Goal: Task Accomplishment & Management: Manage account settings

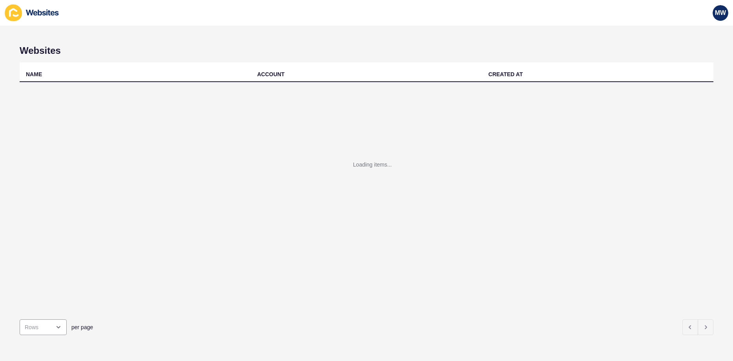
click at [19, 11] on icon at bounding box center [13, 12] width 17 height 17
click at [8, 16] on icon at bounding box center [13, 12] width 17 height 17
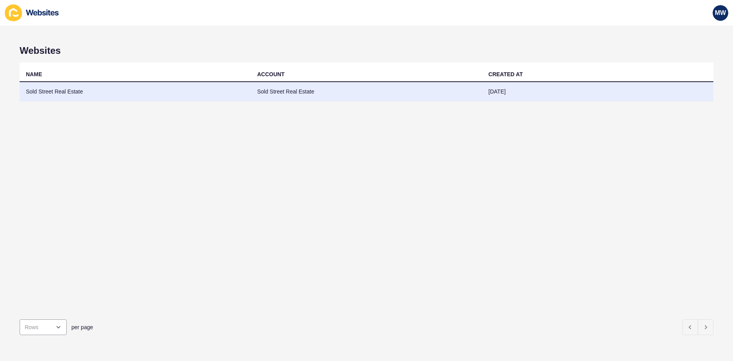
click at [54, 92] on td "Sold Street Real Estate" at bounding box center [135, 91] width 231 height 19
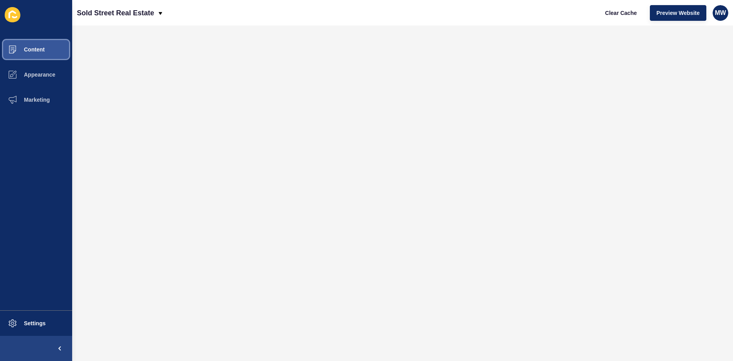
click at [40, 55] on button "Content" at bounding box center [36, 49] width 72 height 25
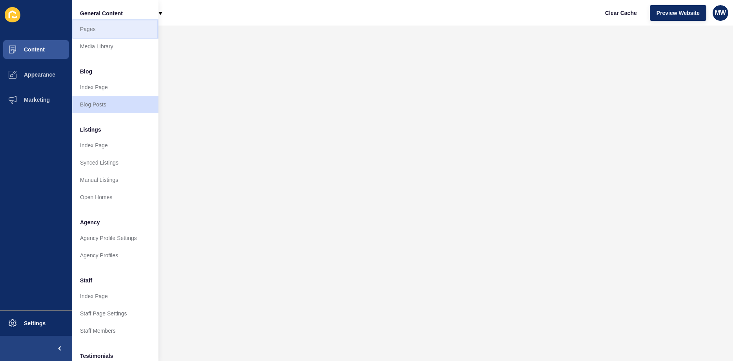
click at [100, 31] on link "Pages" at bounding box center [115, 28] width 86 height 17
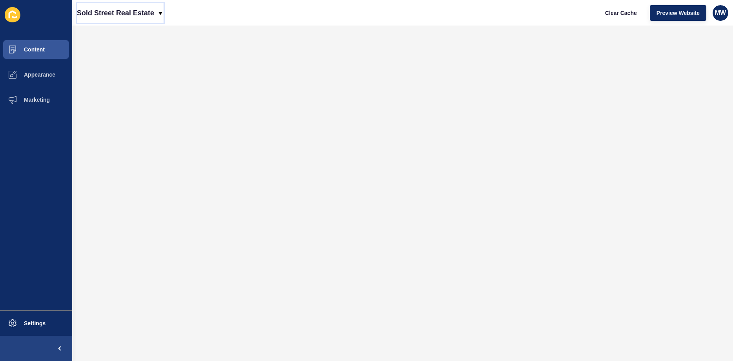
click at [162, 14] on icon at bounding box center [160, 13] width 6 height 6
click at [213, 24] on div "Sold Street Real Estate Clear Cache Preview Website MW" at bounding box center [402, 13] width 661 height 26
click at [37, 94] on button "Marketing" at bounding box center [36, 99] width 72 height 25
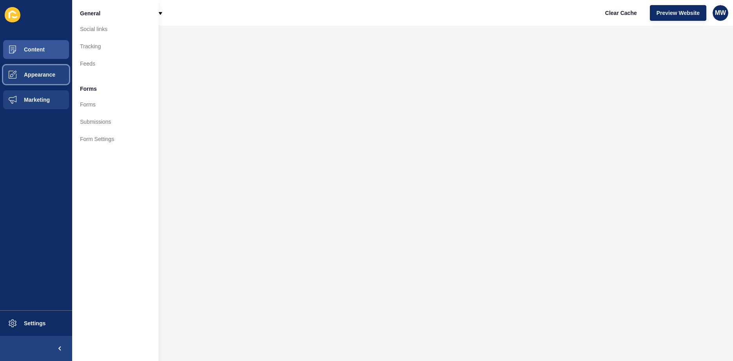
click at [39, 75] on span "Appearance" at bounding box center [27, 74] width 56 height 6
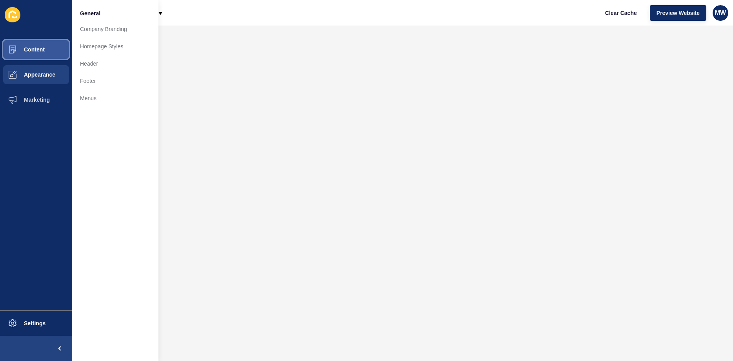
click at [43, 50] on span "Content" at bounding box center [22, 49] width 46 height 6
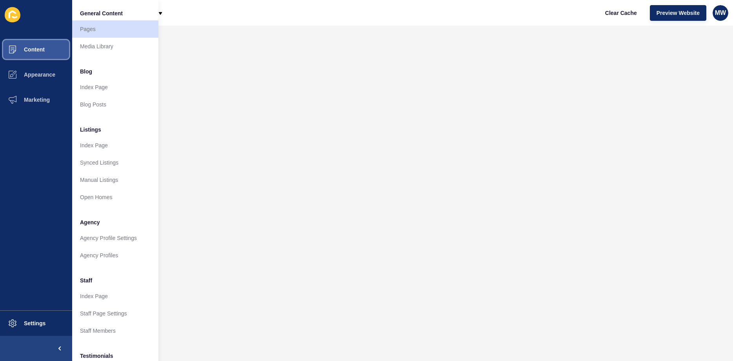
scroll to position [38, 0]
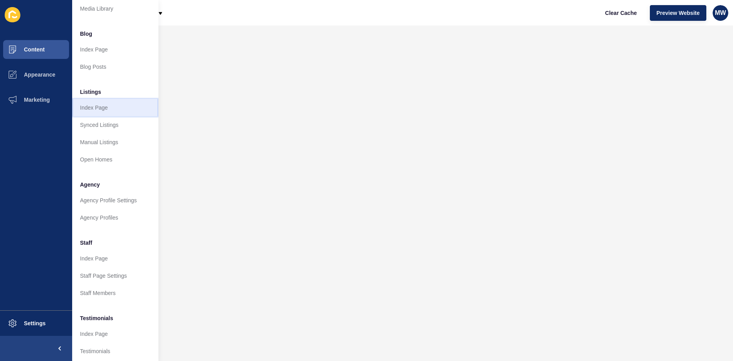
click at [95, 108] on link "Index Page" at bounding box center [115, 107] width 86 height 17
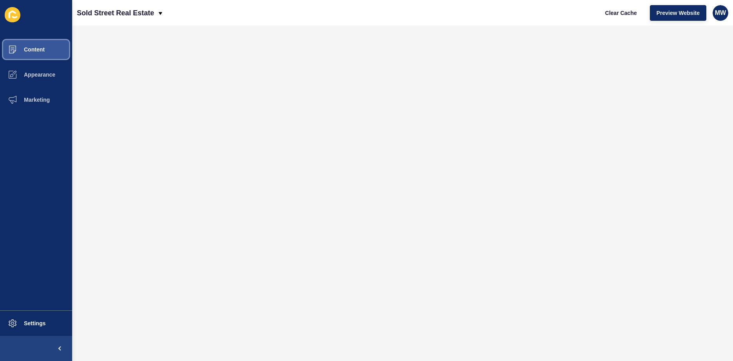
click at [42, 50] on span "Content" at bounding box center [22, 49] width 46 height 6
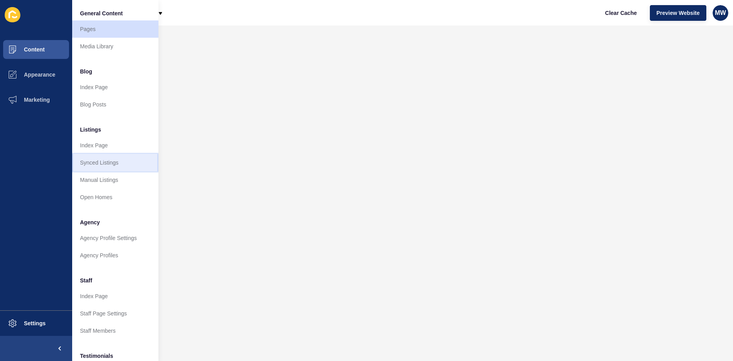
click at [106, 161] on link "Synced Listings" at bounding box center [115, 162] width 86 height 17
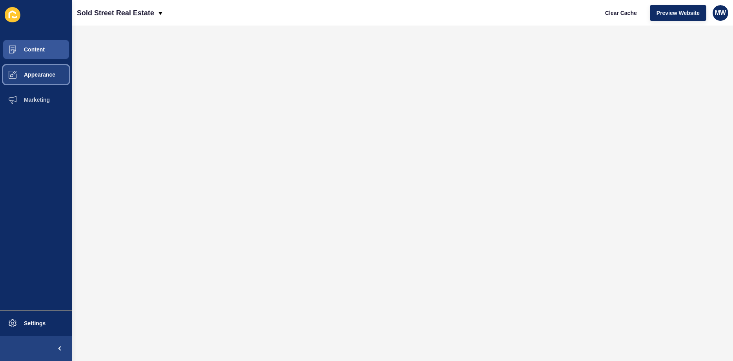
click at [32, 73] on span "Appearance" at bounding box center [27, 74] width 56 height 6
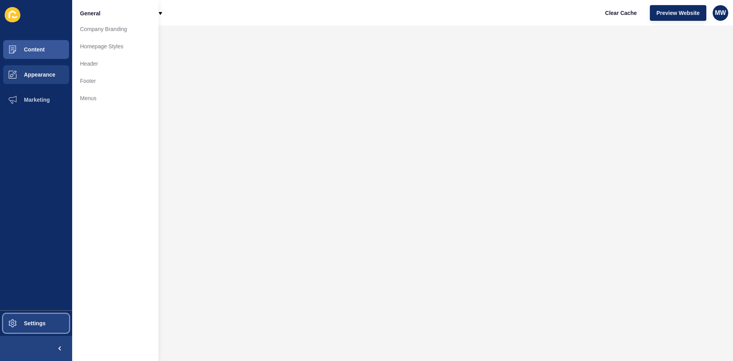
click at [33, 321] on span "Settings" at bounding box center [22, 323] width 47 height 6
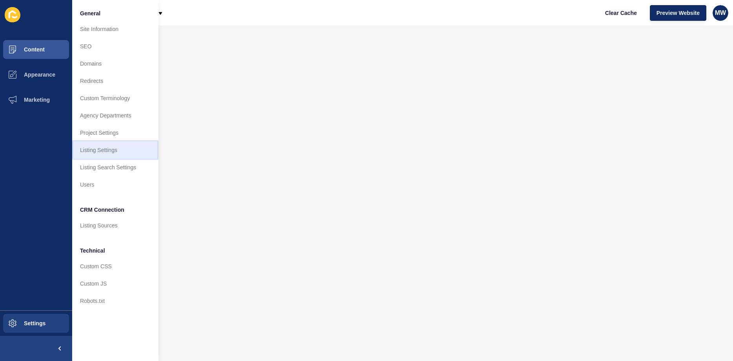
click at [97, 151] on link "Listing Settings" at bounding box center [115, 149] width 86 height 17
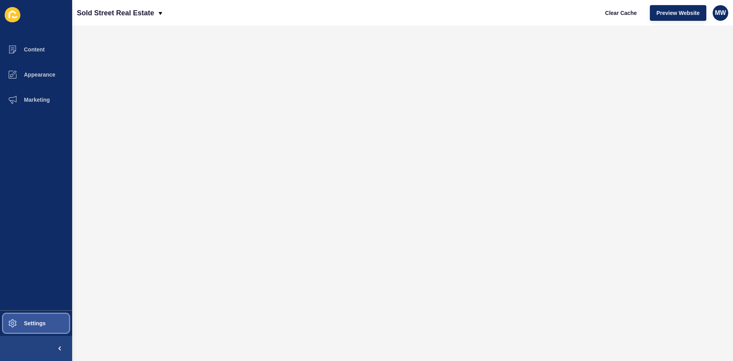
click at [29, 323] on span "Settings" at bounding box center [22, 323] width 47 height 6
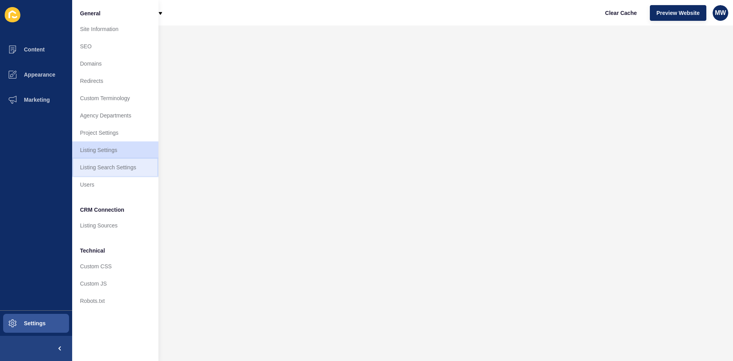
click at [104, 165] on link "Listing Search Settings" at bounding box center [115, 166] width 86 height 17
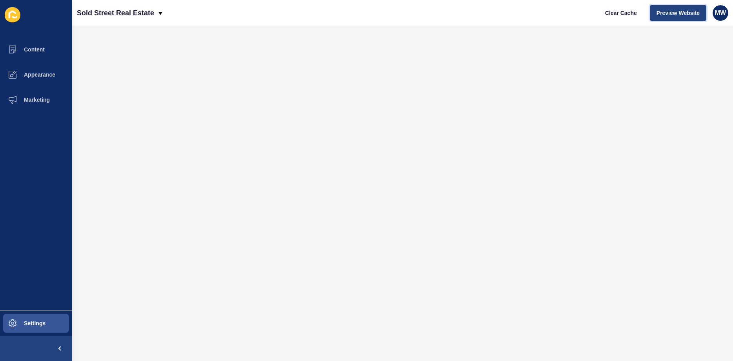
click at [677, 15] on span "Preview Website" at bounding box center [678, 13] width 43 height 8
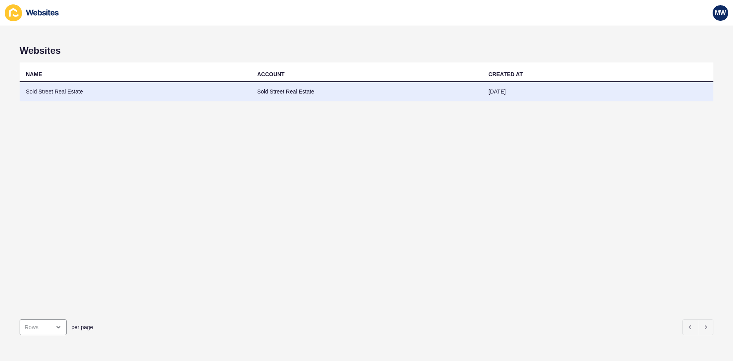
click at [77, 94] on td "Sold Street Real Estate" at bounding box center [135, 91] width 231 height 19
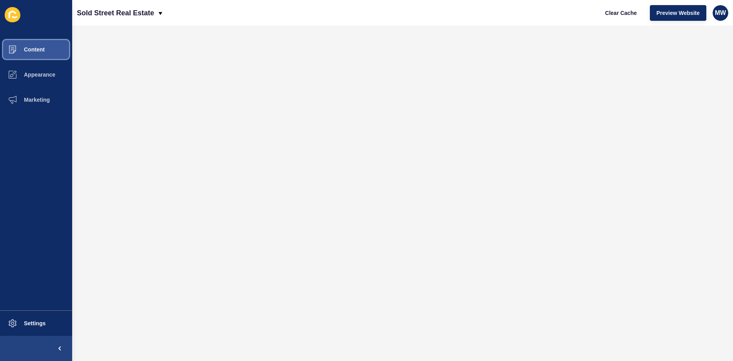
click at [44, 47] on span "Content" at bounding box center [22, 49] width 46 height 6
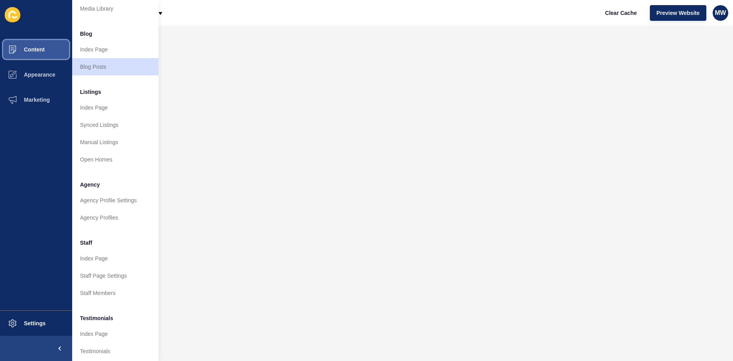
scroll to position [106, 0]
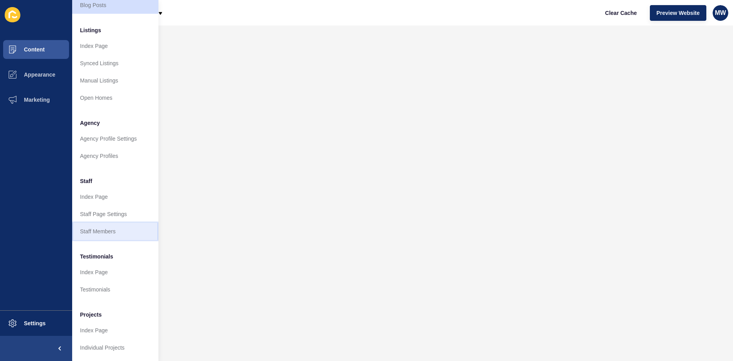
click at [110, 222] on link "Staff Members" at bounding box center [115, 230] width 86 height 17
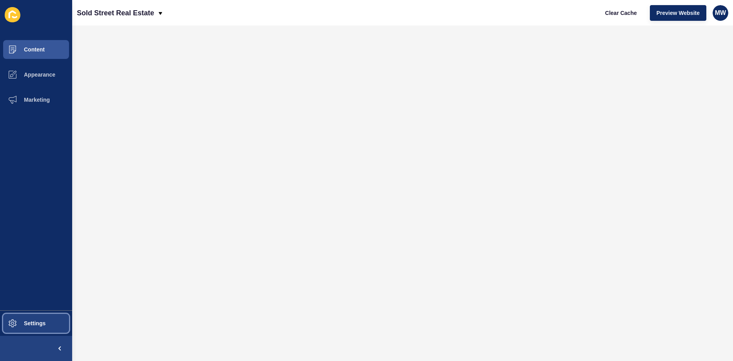
click at [38, 322] on span "Settings" at bounding box center [22, 323] width 47 height 6
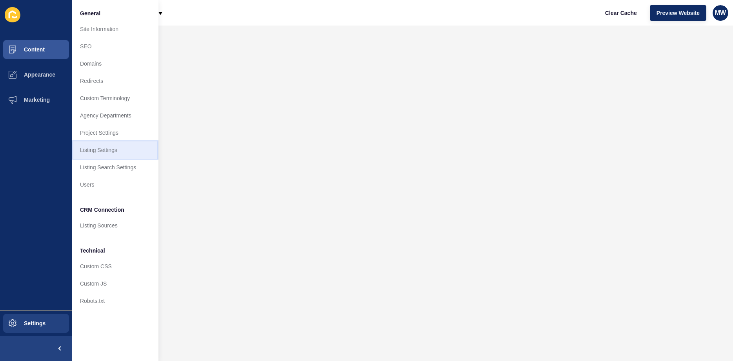
click at [107, 150] on link "Listing Settings" at bounding box center [115, 149] width 86 height 17
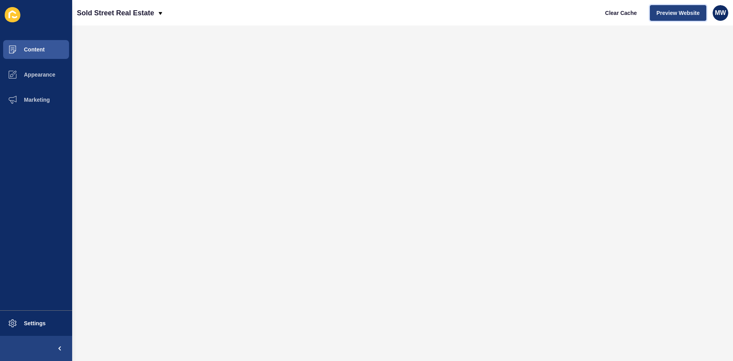
click at [672, 15] on span "Preview Website" at bounding box center [678, 13] width 43 height 8
click at [47, 51] on button "Content" at bounding box center [36, 49] width 72 height 25
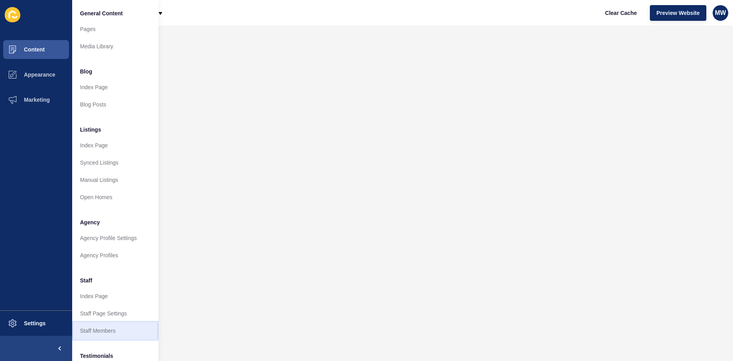
click at [104, 332] on link "Staff Members" at bounding box center [115, 330] width 86 height 17
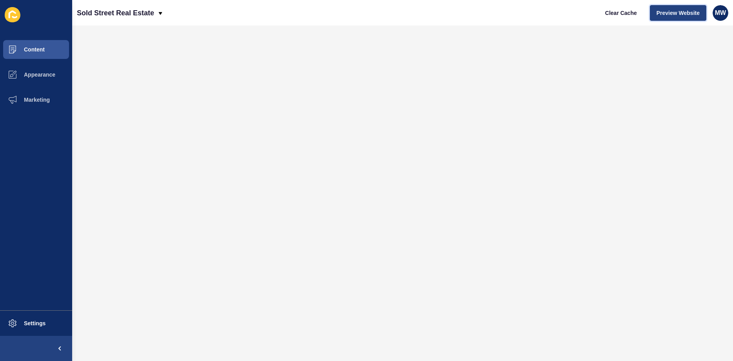
click at [678, 15] on span "Preview Website" at bounding box center [678, 13] width 43 height 8
click at [674, 15] on span "Preview Website" at bounding box center [678, 13] width 43 height 8
click at [42, 49] on span "Content" at bounding box center [22, 49] width 46 height 6
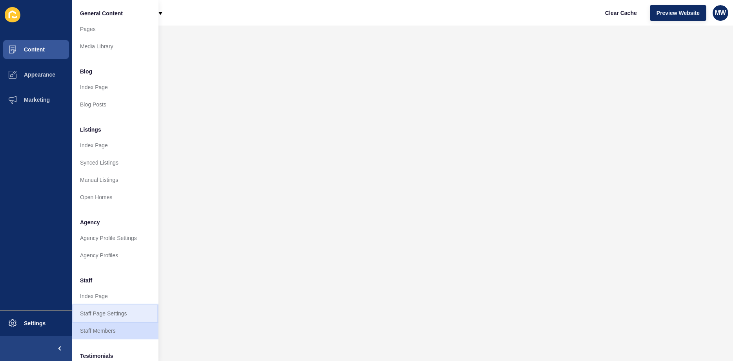
click at [109, 313] on link "Staff Page Settings" at bounding box center [115, 312] width 86 height 17
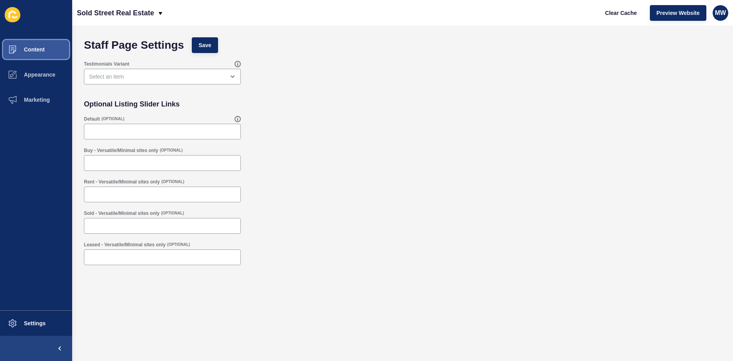
click at [37, 53] on button "Content" at bounding box center [36, 49] width 72 height 25
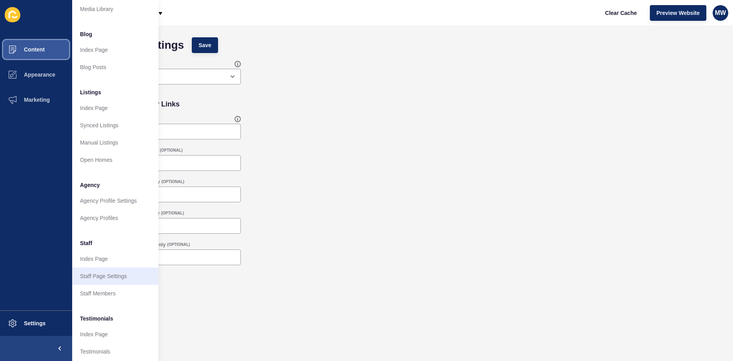
scroll to position [38, 0]
click at [337, 180] on div "Rent - Versatile/Minimal sites only (OPTIONAL)" at bounding box center [402, 190] width 645 height 31
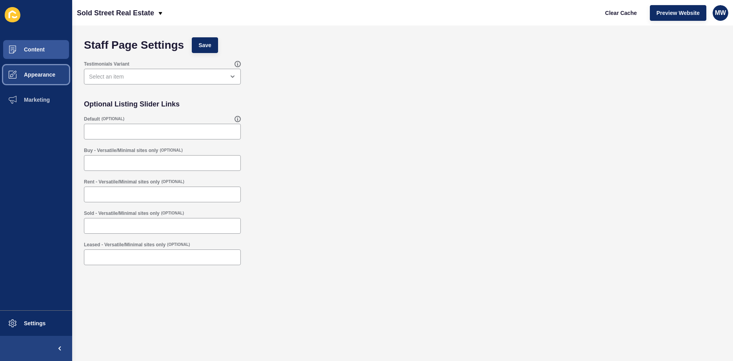
click at [27, 71] on button "Appearance" at bounding box center [36, 74] width 72 height 25
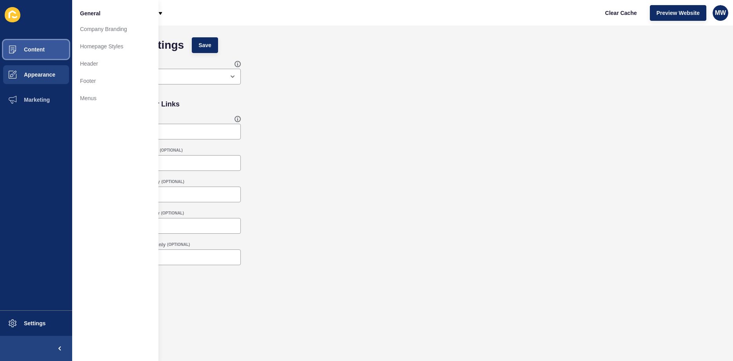
click at [35, 49] on span "Content" at bounding box center [22, 49] width 46 height 6
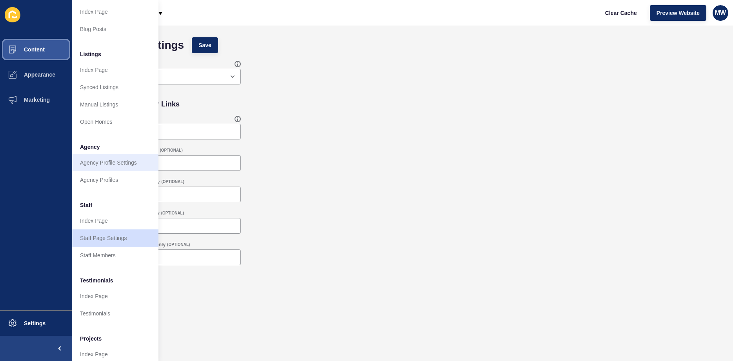
scroll to position [106, 0]
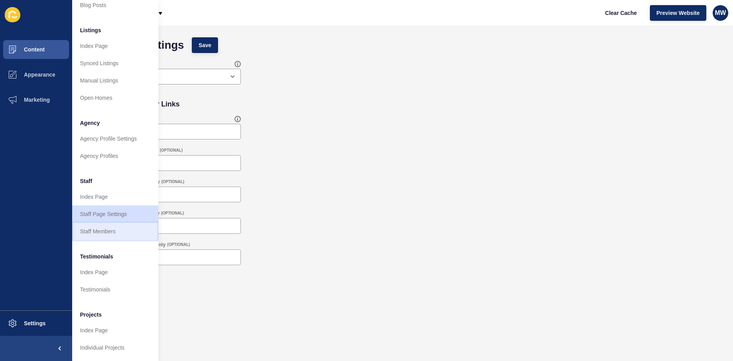
click at [105, 226] on link "Staff Members" at bounding box center [115, 230] width 86 height 17
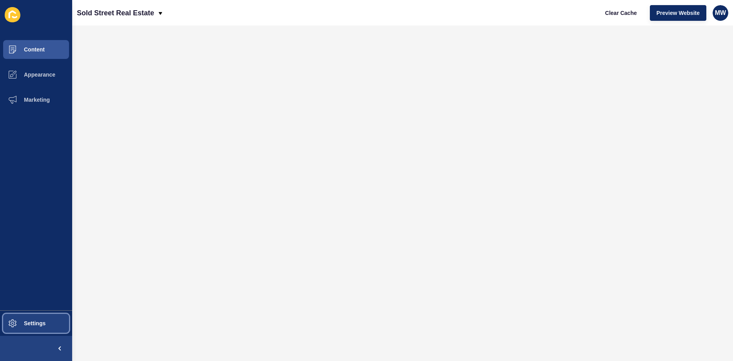
click at [22, 321] on span "Settings" at bounding box center [22, 323] width 47 height 6
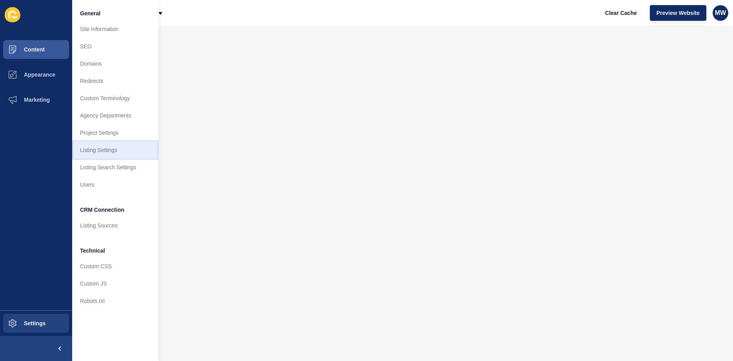
click at [100, 146] on link "Listing Settings" at bounding box center [115, 149] width 86 height 17
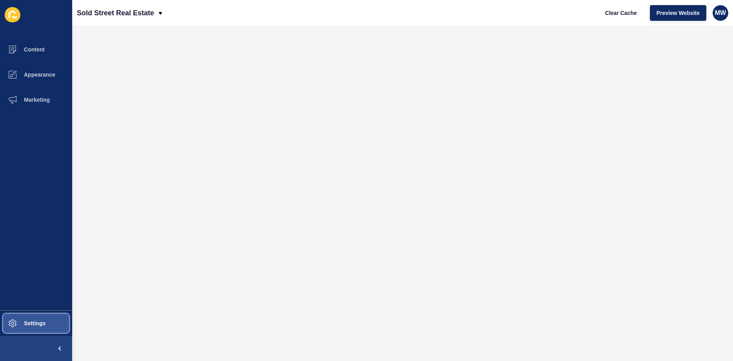
click at [34, 328] on button "Settings" at bounding box center [36, 322] width 72 height 25
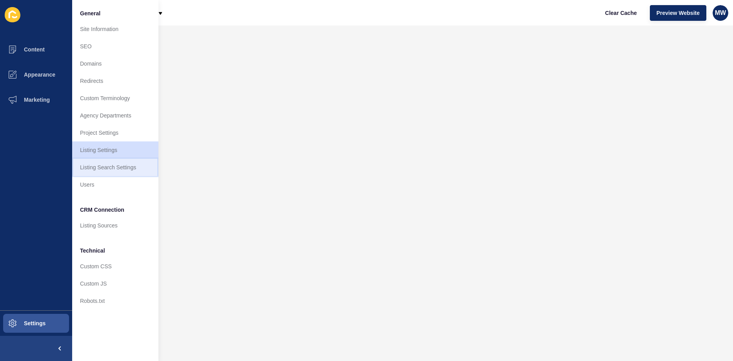
click at [115, 165] on link "Listing Search Settings" at bounding box center [115, 166] width 86 height 17
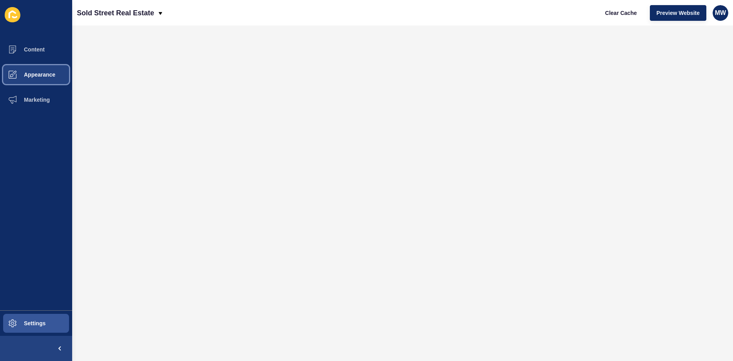
click at [34, 73] on span "Appearance" at bounding box center [27, 74] width 56 height 6
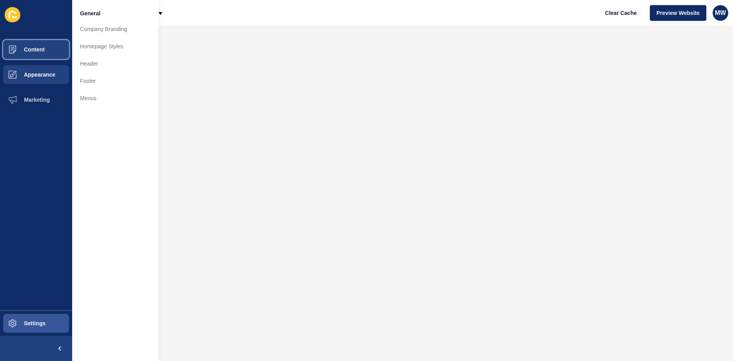
click at [35, 45] on button "Content" at bounding box center [36, 49] width 72 height 25
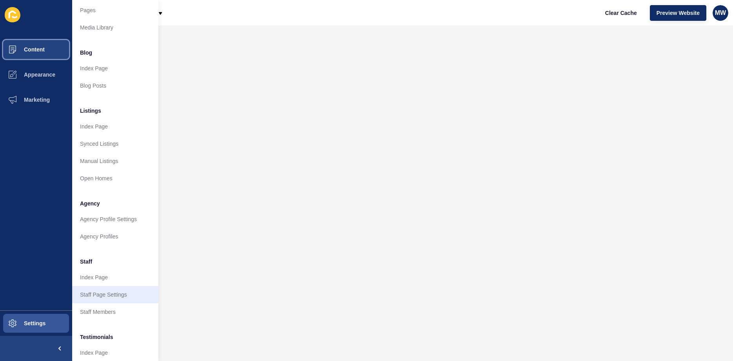
scroll to position [38, 0]
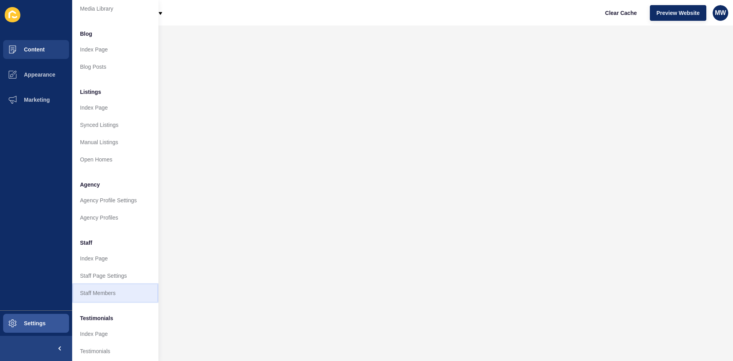
click at [107, 292] on link "Staff Members" at bounding box center [115, 292] width 86 height 17
